Goal: Task Accomplishment & Management: Manage account settings

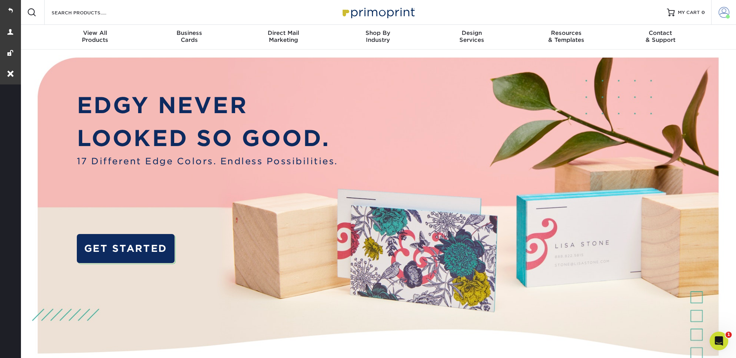
click at [725, 8] on span at bounding box center [723, 12] width 11 height 11
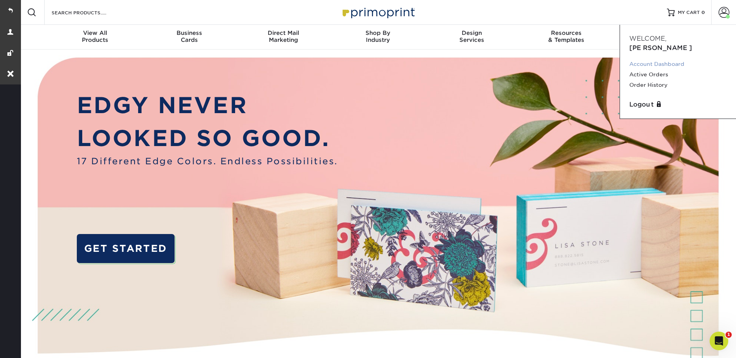
click at [659, 59] on link "Account Dashboard" at bounding box center [677, 64] width 97 height 10
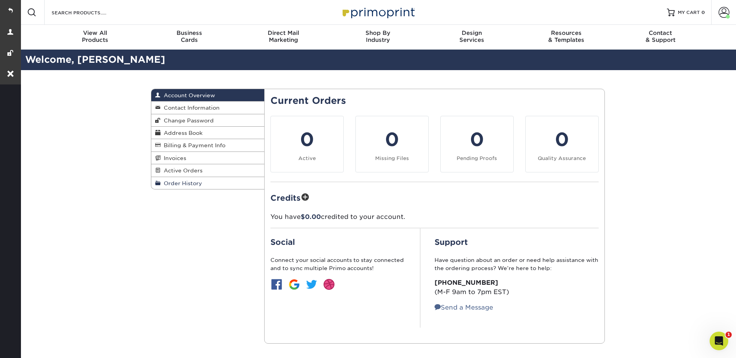
click at [196, 182] on span "Order History" at bounding box center [182, 183] width 42 height 6
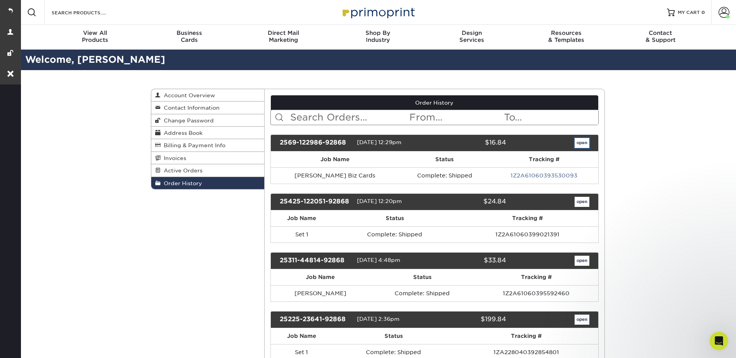
click at [584, 142] on link "open" at bounding box center [581, 143] width 15 height 10
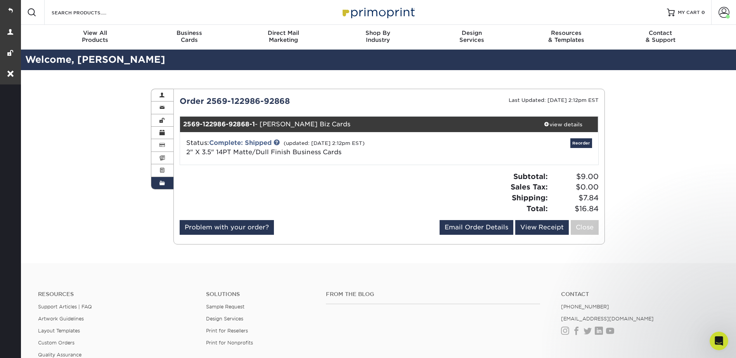
click at [164, 187] on link "Order History" at bounding box center [162, 183] width 22 height 12
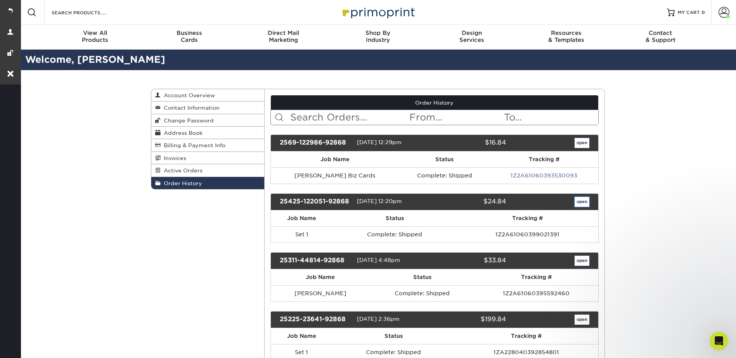
click at [581, 197] on link "open" at bounding box center [581, 202] width 15 height 10
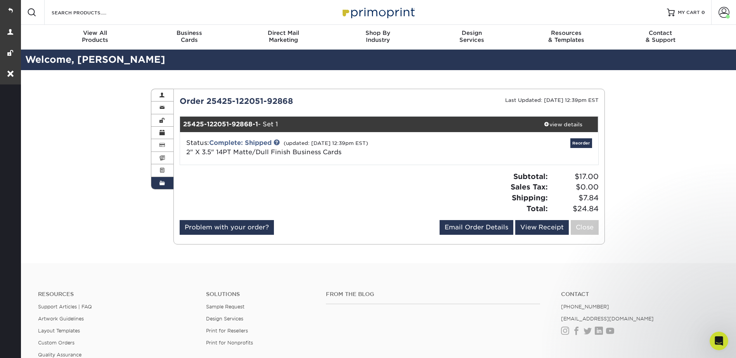
click at [160, 181] on span at bounding box center [161, 183] width 5 height 6
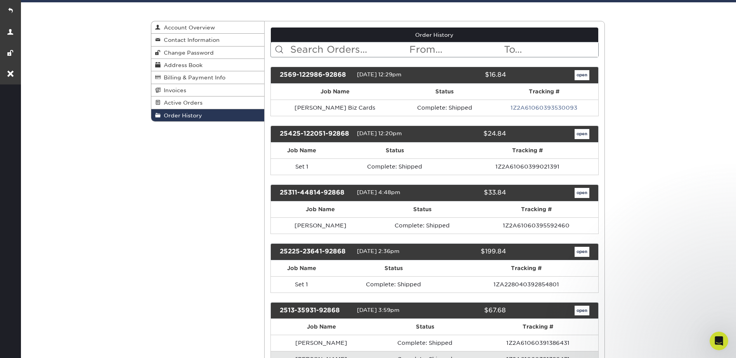
scroll to position [155, 0]
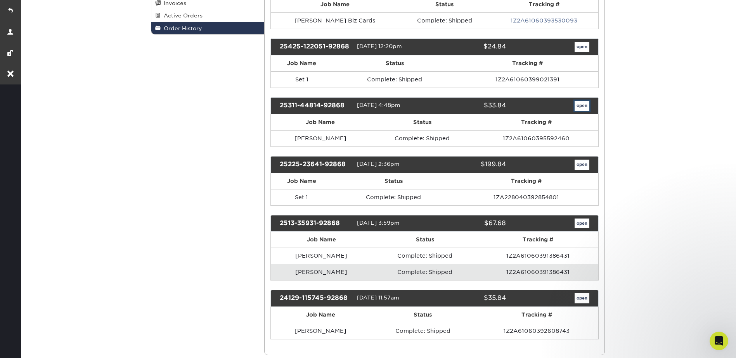
click at [575, 105] on link "open" at bounding box center [581, 106] width 15 height 10
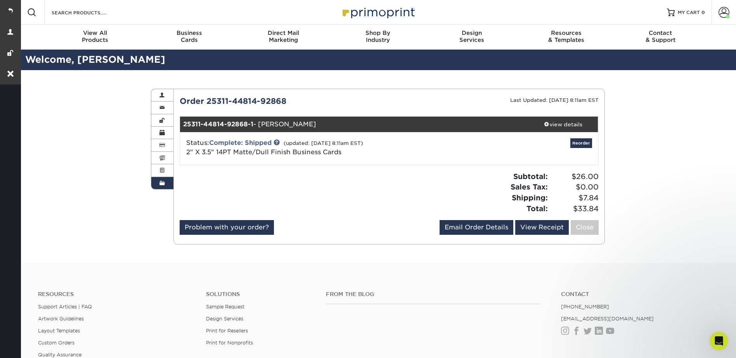
click at [236, 117] on div "25311-44814-92868-1 - [PERSON_NAME]" at bounding box center [354, 125] width 348 height 16
click at [239, 122] on strong "25311-44814-92868-1" at bounding box center [218, 124] width 70 height 7
click at [555, 114] on div "Order 25311-44814-92868 Last Updated: [DATE] 8:11am EST 25311-44814-92868-1 - […" at bounding box center [389, 166] width 419 height 143
click at [557, 118] on link "view details" at bounding box center [563, 125] width 70 height 16
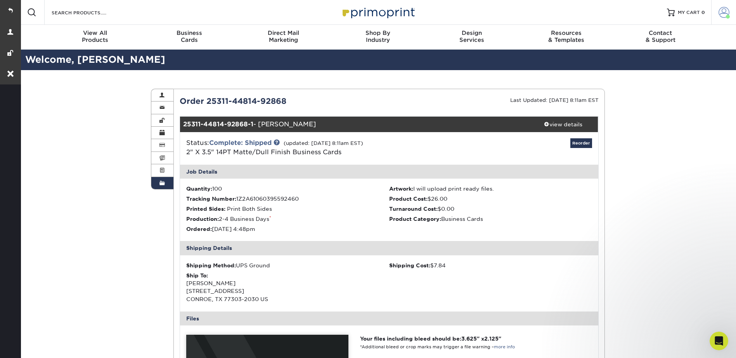
click at [720, 10] on span at bounding box center [723, 12] width 11 height 11
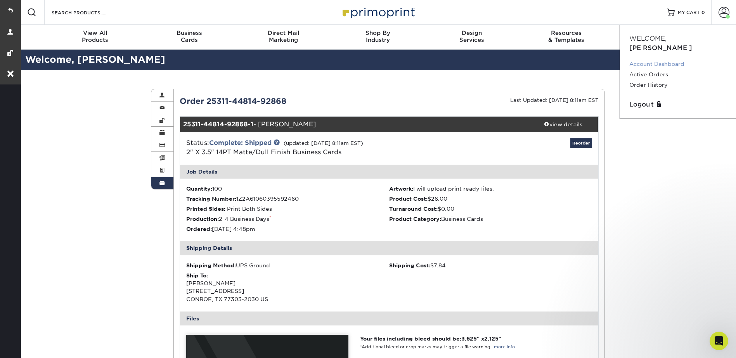
click at [648, 59] on link "Account Dashboard" at bounding box center [677, 64] width 97 height 10
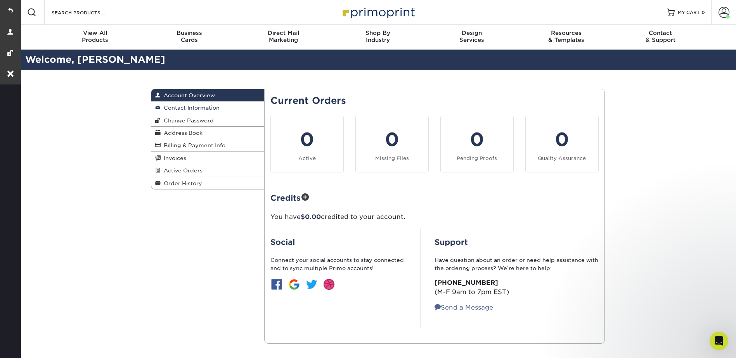
click at [198, 104] on link "Contact Information" at bounding box center [207, 108] width 113 height 12
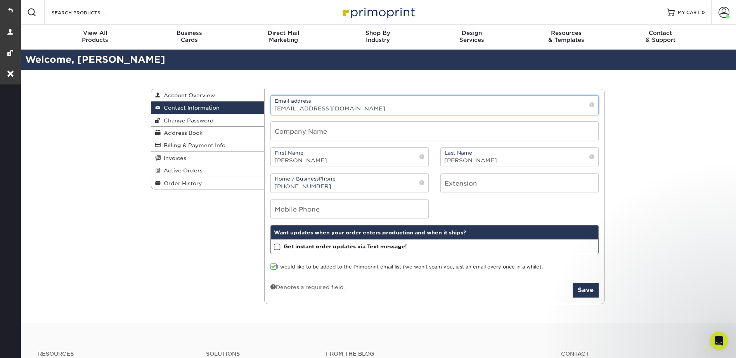
drag, startPoint x: 344, startPoint y: 109, endPoint x: 274, endPoint y: 109, distance: 69.8
click at [274, 109] on input "tmarshall@prime.bank" at bounding box center [434, 105] width 327 height 19
click at [181, 134] on span "Address Book" at bounding box center [182, 133] width 42 height 6
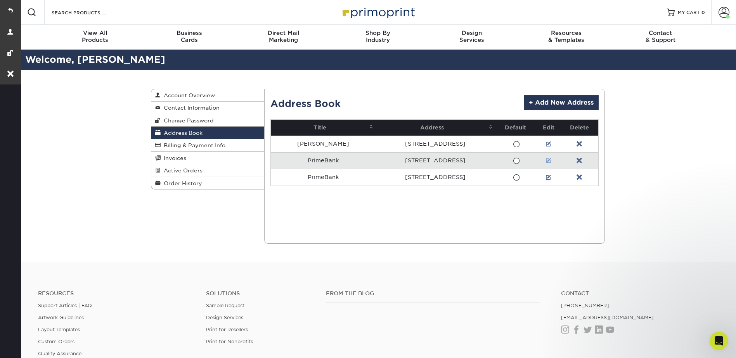
click at [551, 160] on link at bounding box center [548, 161] width 5 height 6
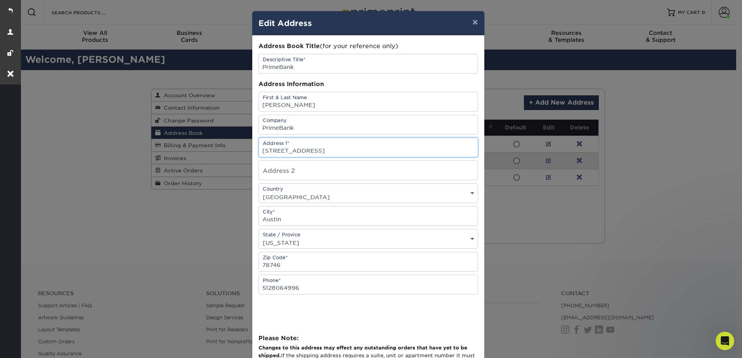
click at [341, 148] on input "[STREET_ADDRESS]" at bounding box center [368, 147] width 219 height 19
drag, startPoint x: 296, startPoint y: 127, endPoint x: 257, endPoint y: 125, distance: 39.6
click at [259, 126] on input "PrimeBank" at bounding box center [368, 124] width 219 height 19
drag, startPoint x: 349, startPoint y: 149, endPoint x: 254, endPoint y: 152, distance: 95.1
click at [254, 152] on div "Address Book Title (for your reference only) Descriptive Title* PrimeBank Addre…" at bounding box center [368, 212] width 232 height 353
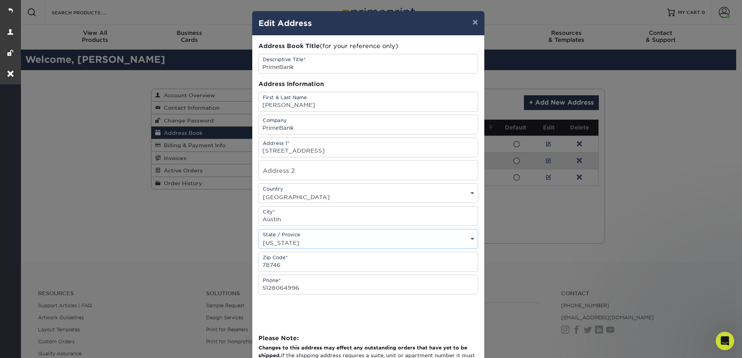
click at [278, 243] on select "State / Province Alabama Alaska Arizona Arkansas California Colorado Connecticu…" at bounding box center [368, 242] width 219 height 11
click at [322, 247] on select "State / Province Alabama Alaska Arizona Arkansas California Colorado Connecticu…" at bounding box center [368, 242] width 219 height 11
click at [474, 21] on button "×" at bounding box center [475, 22] width 18 height 22
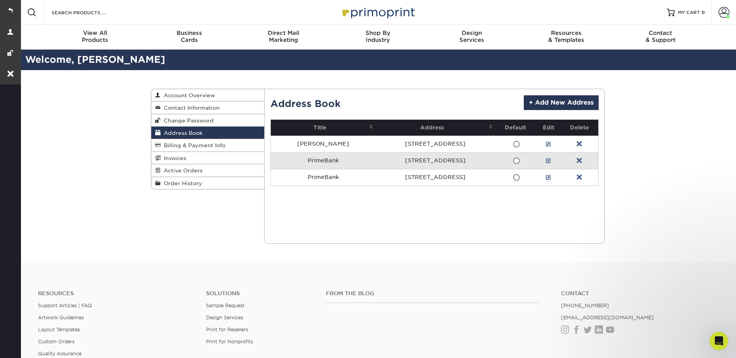
click at [204, 231] on div "Address Book Account Overview Contact Information Change Password Address Book …" at bounding box center [377, 166] width 465 height 192
